Goal: Task Accomplishment & Management: Use online tool/utility

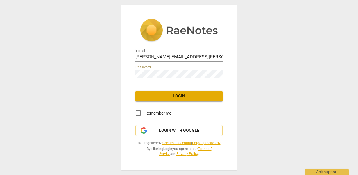
click at [181, 95] on span "Login" at bounding box center [179, 96] width 78 height 6
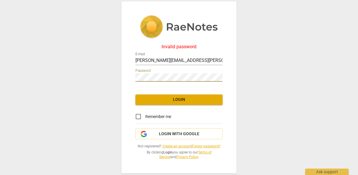
click at [127, 76] on div "Invalid password E-mail [PERSON_NAME][EMAIL_ADDRESS][PERSON_NAME][DOMAIN_NAME] …" at bounding box center [178, 87] width 115 height 172
click at [165, 98] on span "Login" at bounding box center [179, 100] width 78 height 6
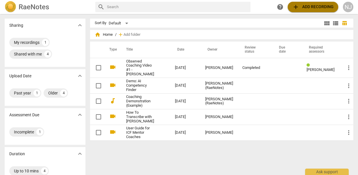
click at [311, 7] on span "add Add recording" at bounding box center [312, 6] width 41 height 7
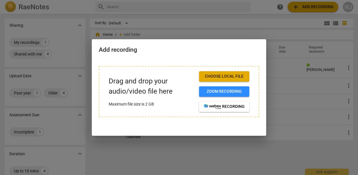
click at [246, 170] on div at bounding box center [179, 87] width 358 height 175
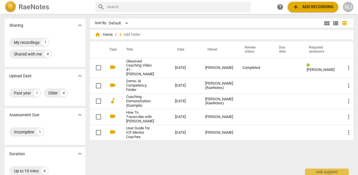
click at [300, 6] on span "add Add recording" at bounding box center [312, 6] width 41 height 7
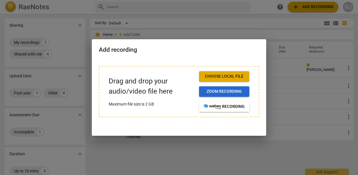
click at [233, 90] on span "Zoom recording" at bounding box center [224, 92] width 41 height 6
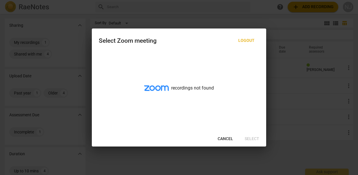
click at [228, 139] on span "Cancel" at bounding box center [225, 139] width 15 height 6
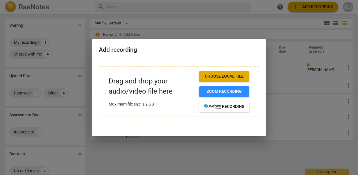
click at [222, 75] on span "Choose local file" at bounding box center [224, 76] width 41 height 6
click at [224, 75] on span "Choose local file" at bounding box center [224, 76] width 41 height 6
click at [231, 75] on span "Choose local file" at bounding box center [224, 76] width 41 height 6
click at [177, 23] on div at bounding box center [179, 87] width 358 height 175
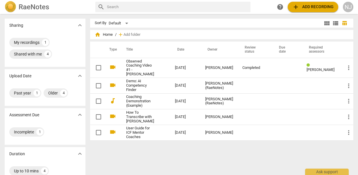
click at [306, 6] on span "add Add recording" at bounding box center [312, 6] width 41 height 7
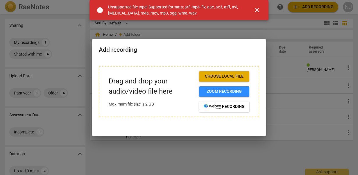
click at [254, 9] on span "close" at bounding box center [256, 10] width 7 height 7
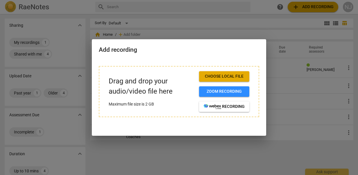
click at [221, 29] on div at bounding box center [179, 87] width 358 height 175
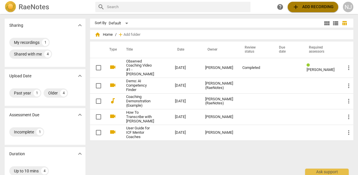
click at [307, 8] on span "add Add recording" at bounding box center [312, 6] width 41 height 7
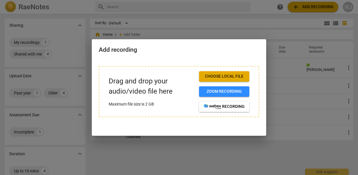
click at [238, 30] on div at bounding box center [179, 87] width 358 height 175
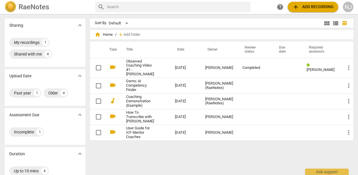
click at [312, 9] on span "add Add recording" at bounding box center [312, 6] width 41 height 7
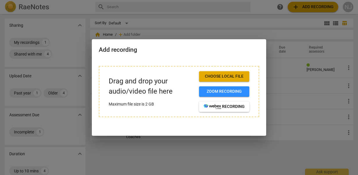
click at [235, 76] on span "Choose local file" at bounding box center [224, 76] width 41 height 6
click at [231, 91] on span "Zoom recording" at bounding box center [224, 92] width 41 height 6
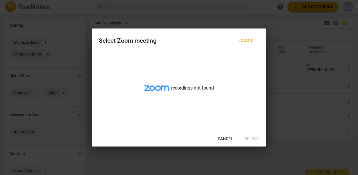
click at [224, 137] on span "Cancel" at bounding box center [225, 139] width 15 height 6
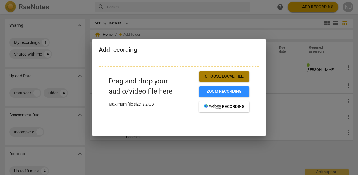
click at [227, 74] on span "Choose local file" at bounding box center [224, 76] width 41 height 6
click at [250, 25] on div at bounding box center [179, 87] width 358 height 175
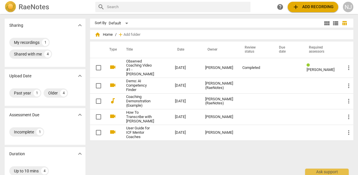
click at [317, 5] on span "add Add recording" at bounding box center [312, 6] width 41 height 7
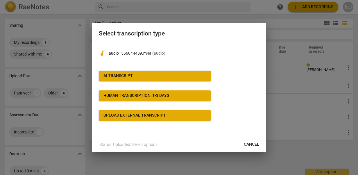
click at [199, 76] on span "AI Transcript" at bounding box center [154, 76] width 103 height 6
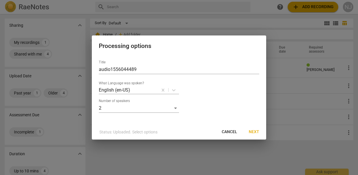
click at [256, 130] on span "Next" at bounding box center [254, 132] width 10 height 6
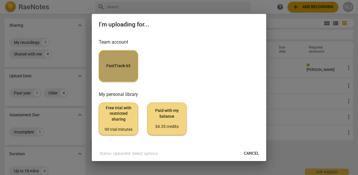
drag, startPoint x: 124, startPoint y: 60, endPoint x: 133, endPoint y: 59, distance: 9.0
click at [124, 59] on button "FastTrack 63" at bounding box center [118, 65] width 39 height 31
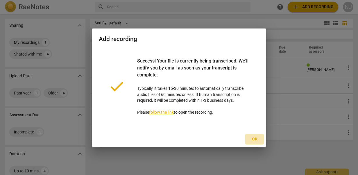
click at [250, 140] on span "Ok" at bounding box center [254, 139] width 9 height 6
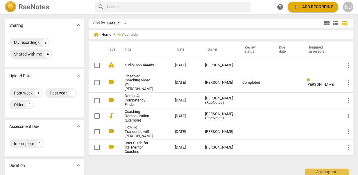
click at [352, 5] on div "NJ" at bounding box center [348, 7] width 10 height 10
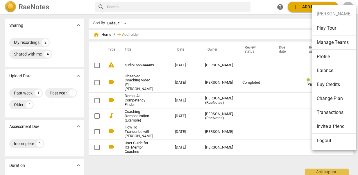
click at [329, 139] on li "Logout" at bounding box center [334, 141] width 44 height 14
